Goal: Information Seeking & Learning: Learn about a topic

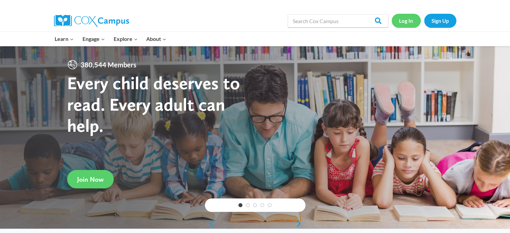
click at [410, 17] on link "Log In" at bounding box center [406, 21] width 29 height 14
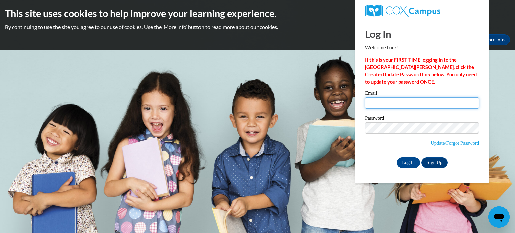
type input "melissa.goebel@rusd.org"
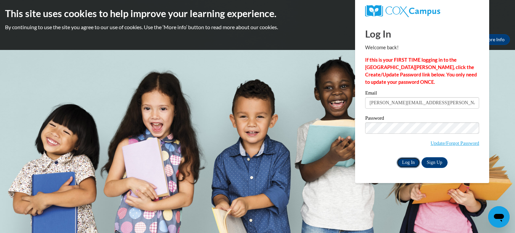
click at [406, 163] on input "Log In" at bounding box center [408, 162] width 23 height 11
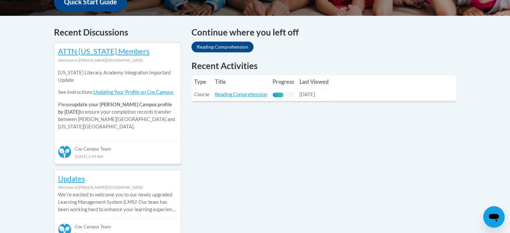
scroll to position [268, 0]
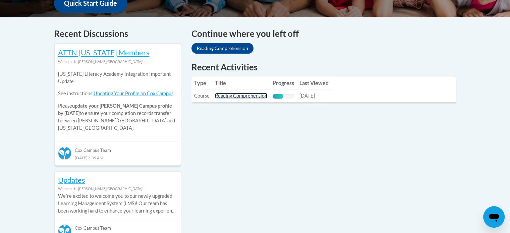
click at [244, 98] on link "Reading Comprehension" at bounding box center [241, 96] width 52 height 6
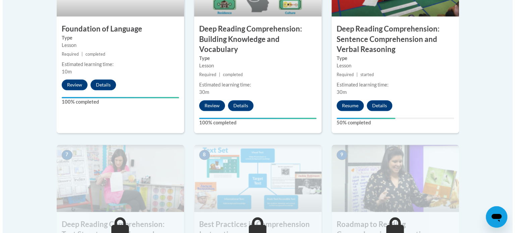
scroll to position [445, 0]
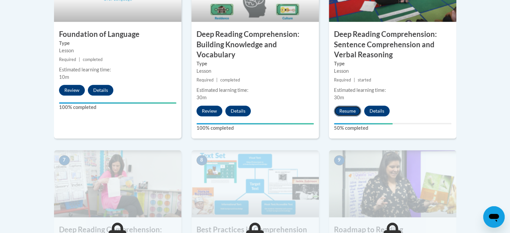
click at [350, 110] on button "Resume" at bounding box center [347, 111] width 27 height 11
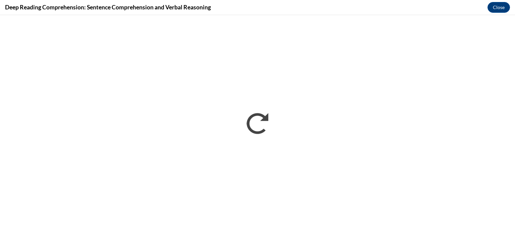
scroll to position [0, 0]
